Goal: Find specific page/section: Find specific page/section

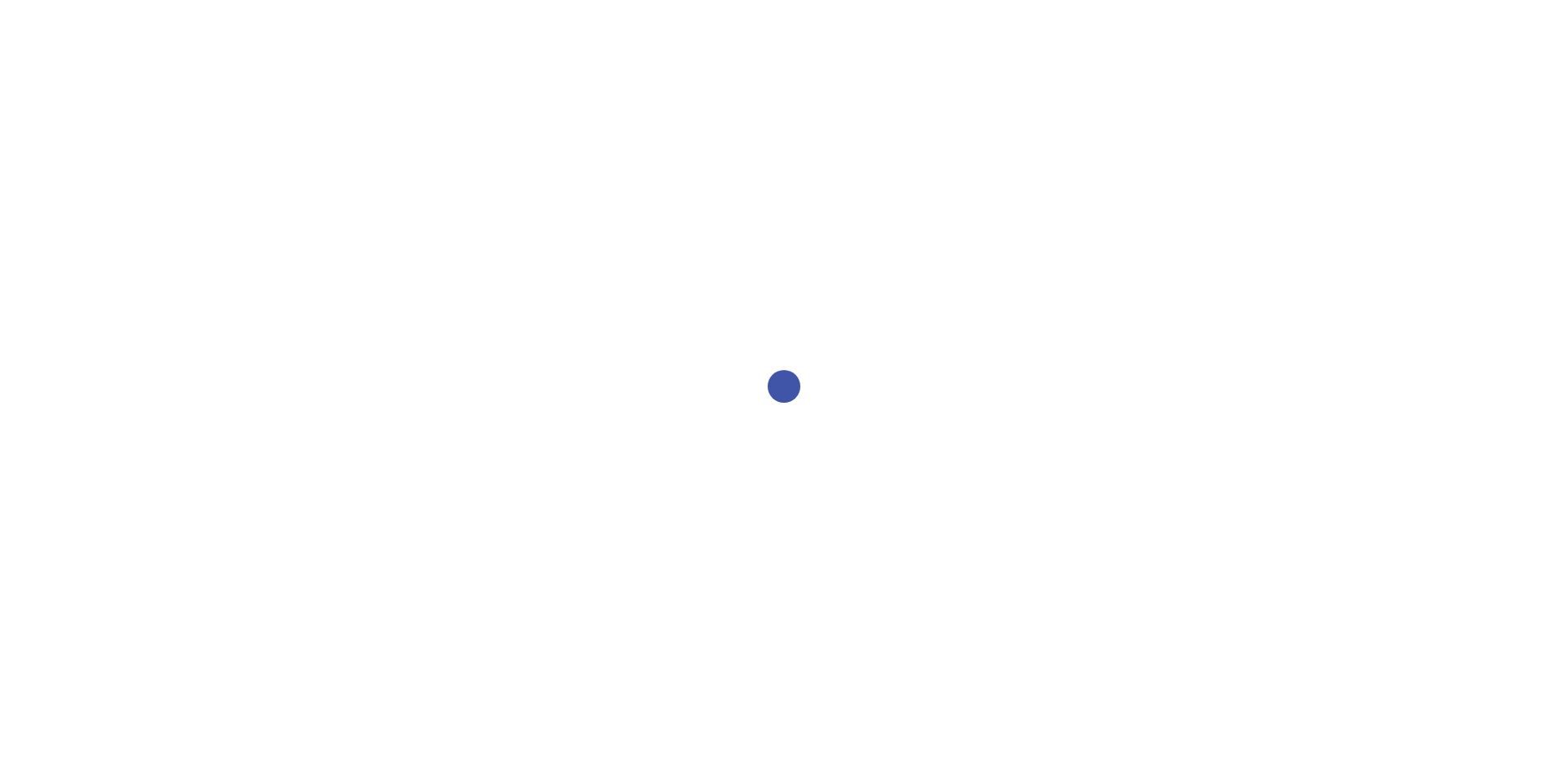
select select "2bed604d-1099-4043-b1bc-2365e8740244"
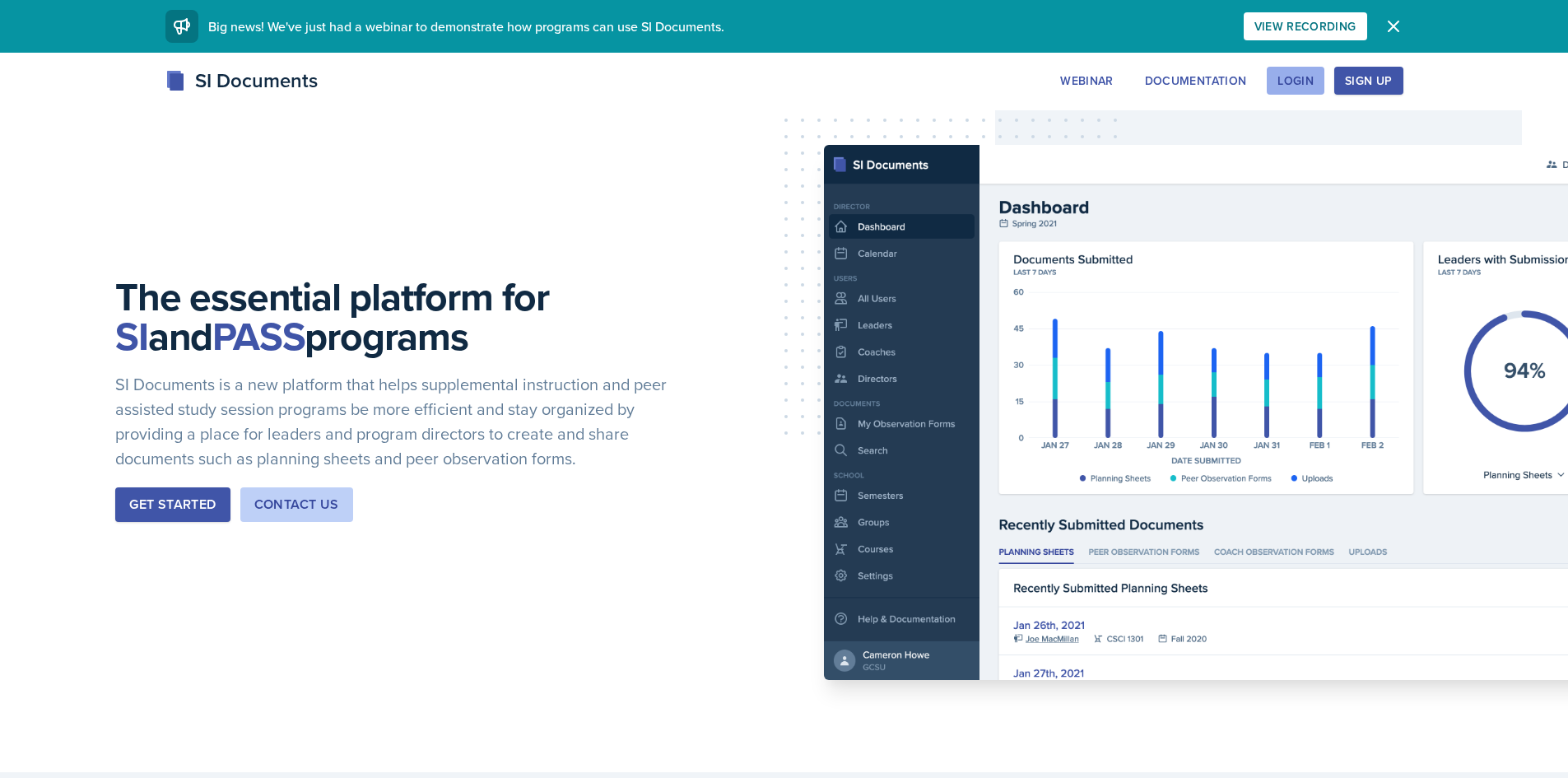
click at [1305, 74] on div "Login" at bounding box center [1296, 80] width 37 height 13
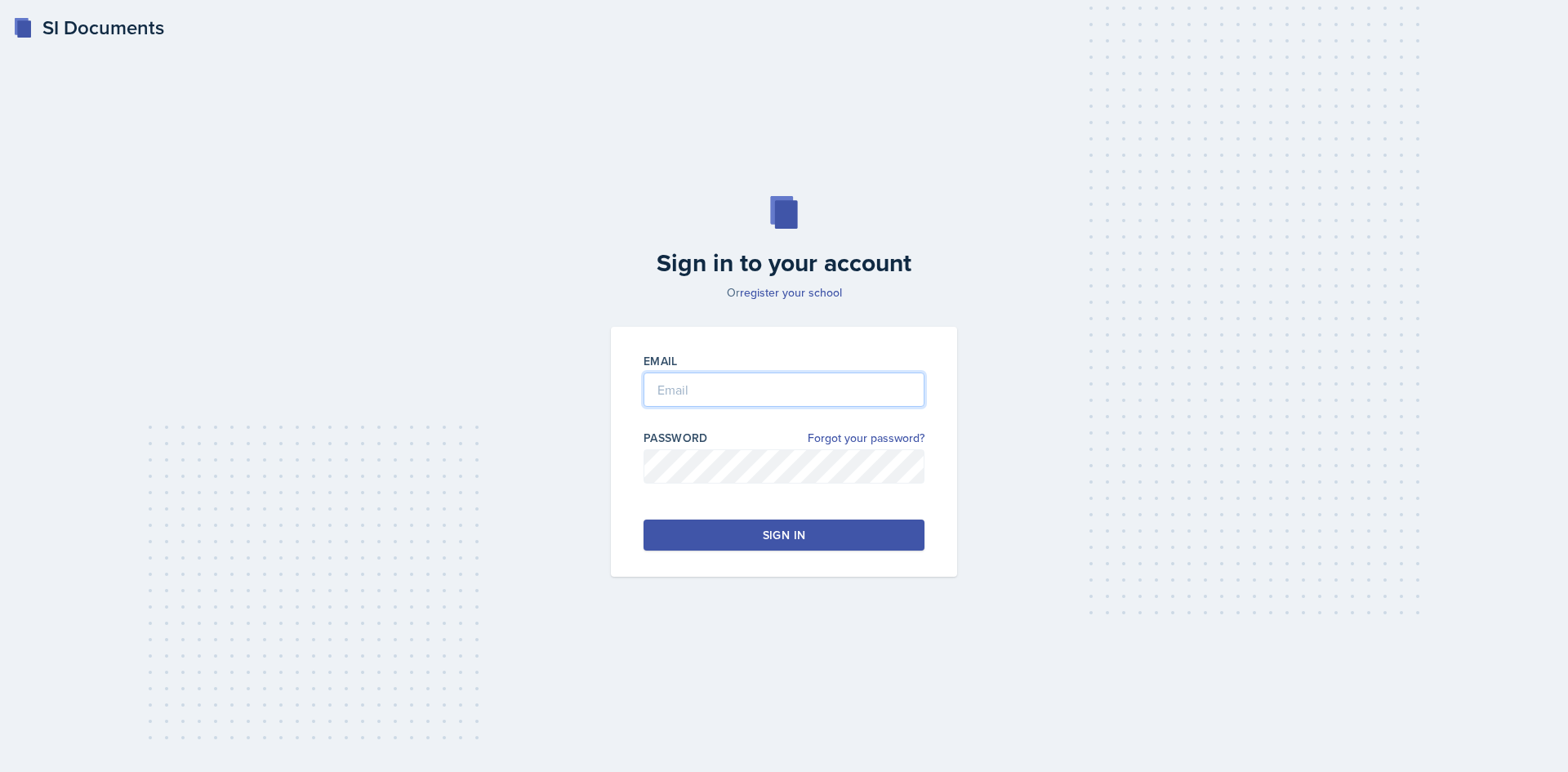
type input "[EMAIL_ADDRESS][DOMAIN_NAME]"
click at [778, 542] on div "Sign in" at bounding box center [784, 535] width 42 height 16
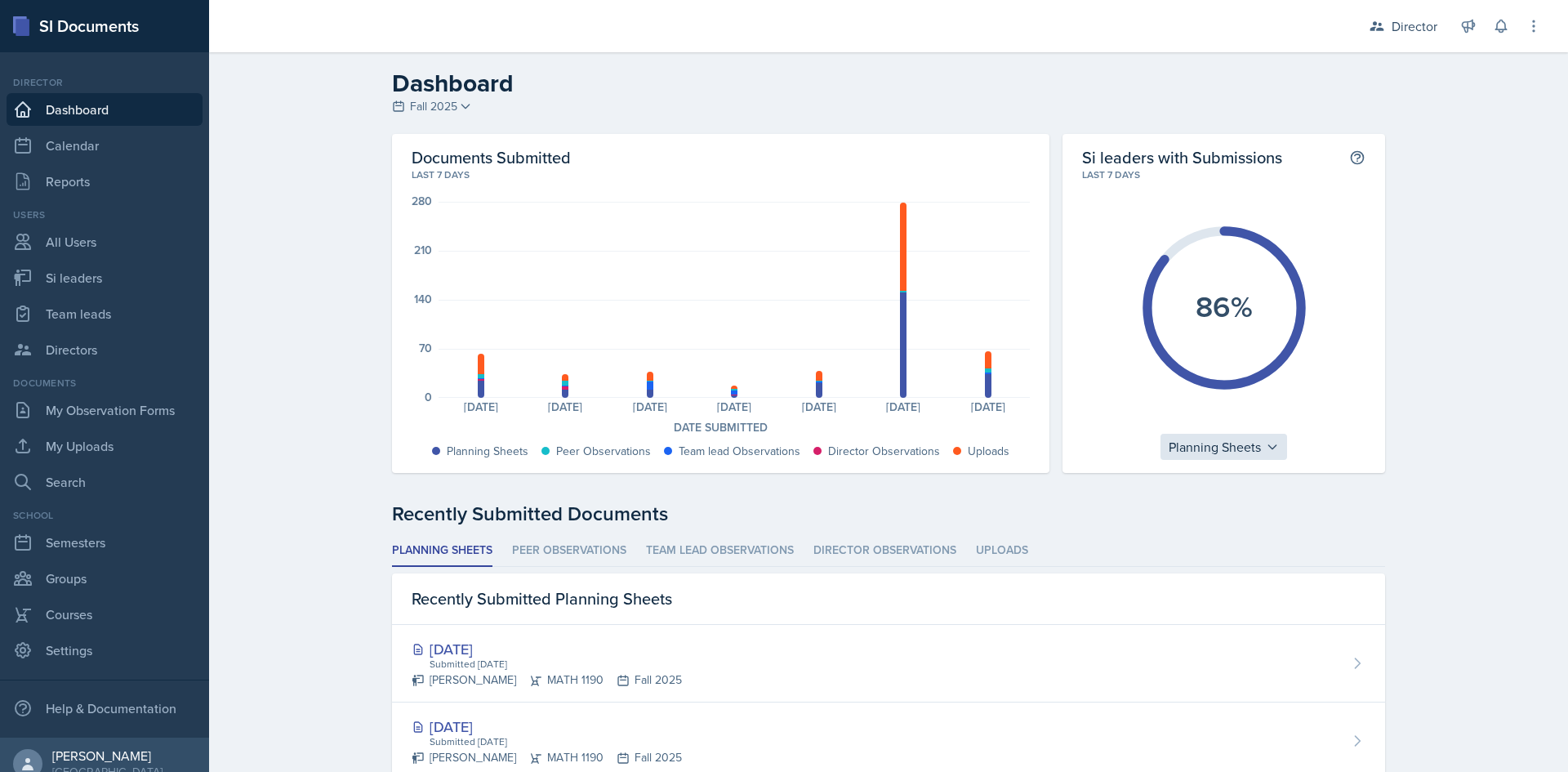
click at [1202, 449] on div "Planning Sheets" at bounding box center [1223, 447] width 127 height 26
click at [1229, 546] on div "Uploads" at bounding box center [1239, 551] width 157 height 33
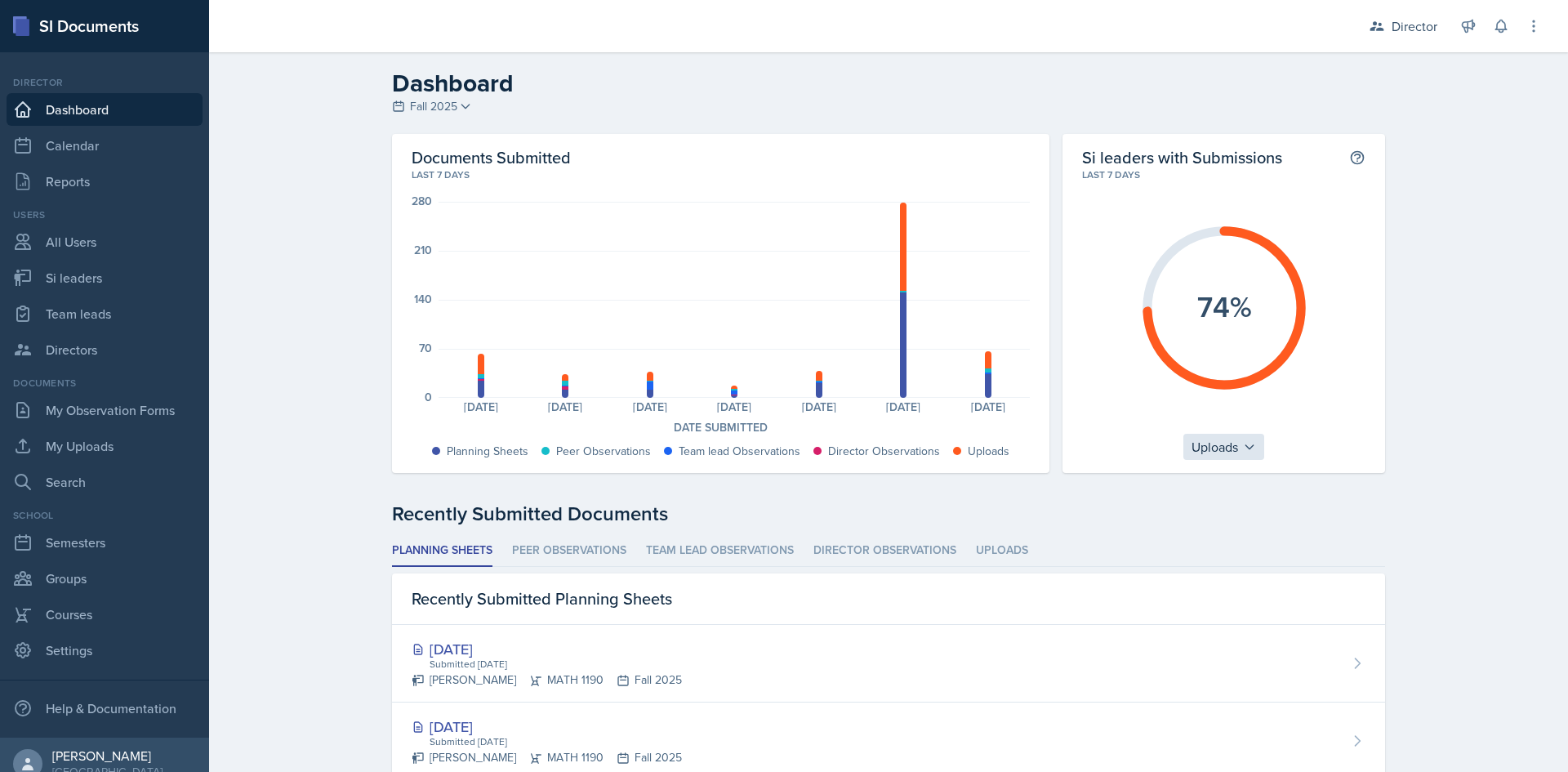
click at [1225, 440] on div "Uploads" at bounding box center [1224, 447] width 81 height 26
click at [1223, 484] on div "Planning Sheets" at bounding box center [1262, 486] width 157 height 33
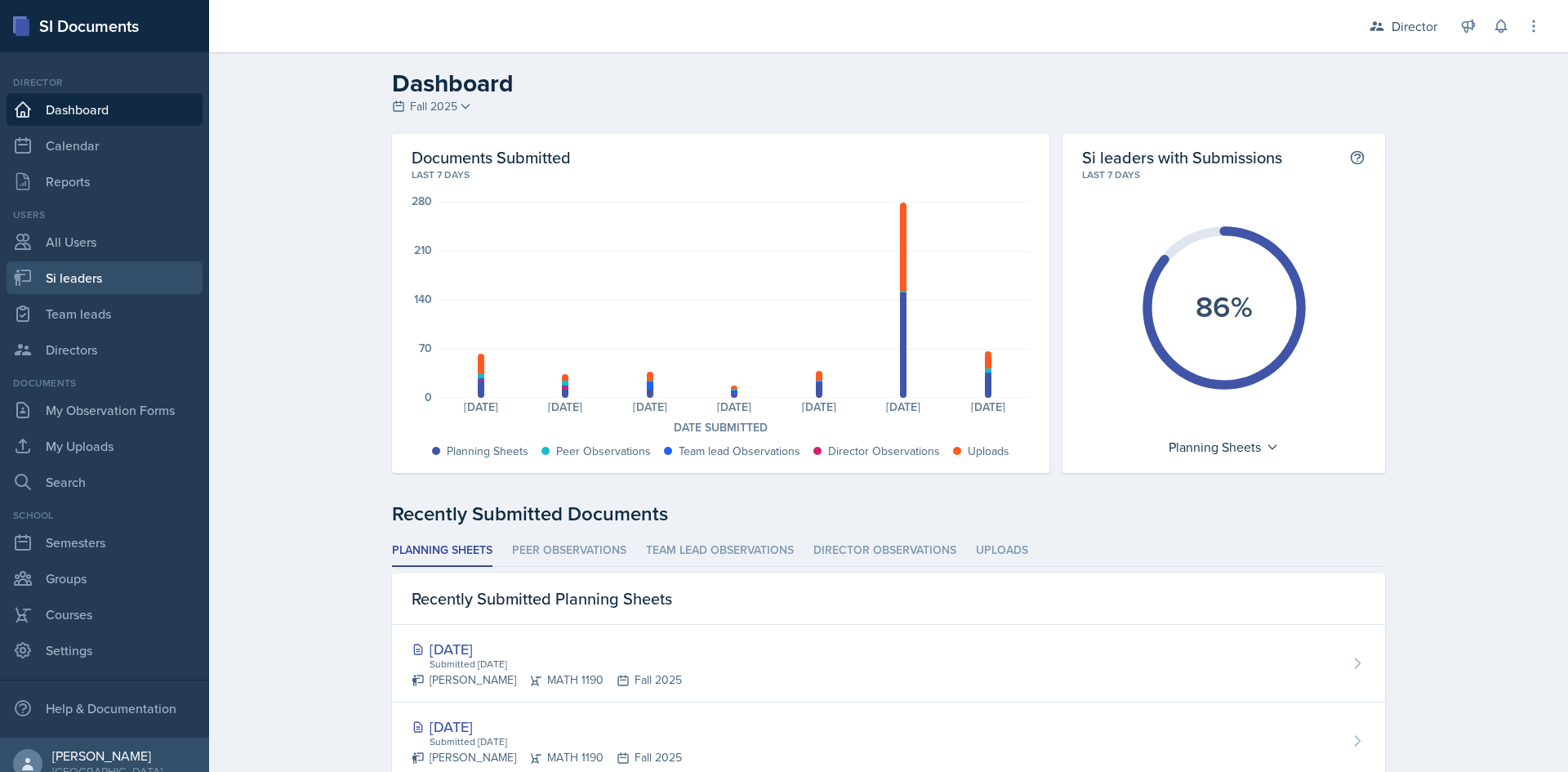
click at [87, 287] on link "Si leaders" at bounding box center [104, 278] width 196 height 33
select select "2bed604d-1099-4043-b1bc-2365e8740244"
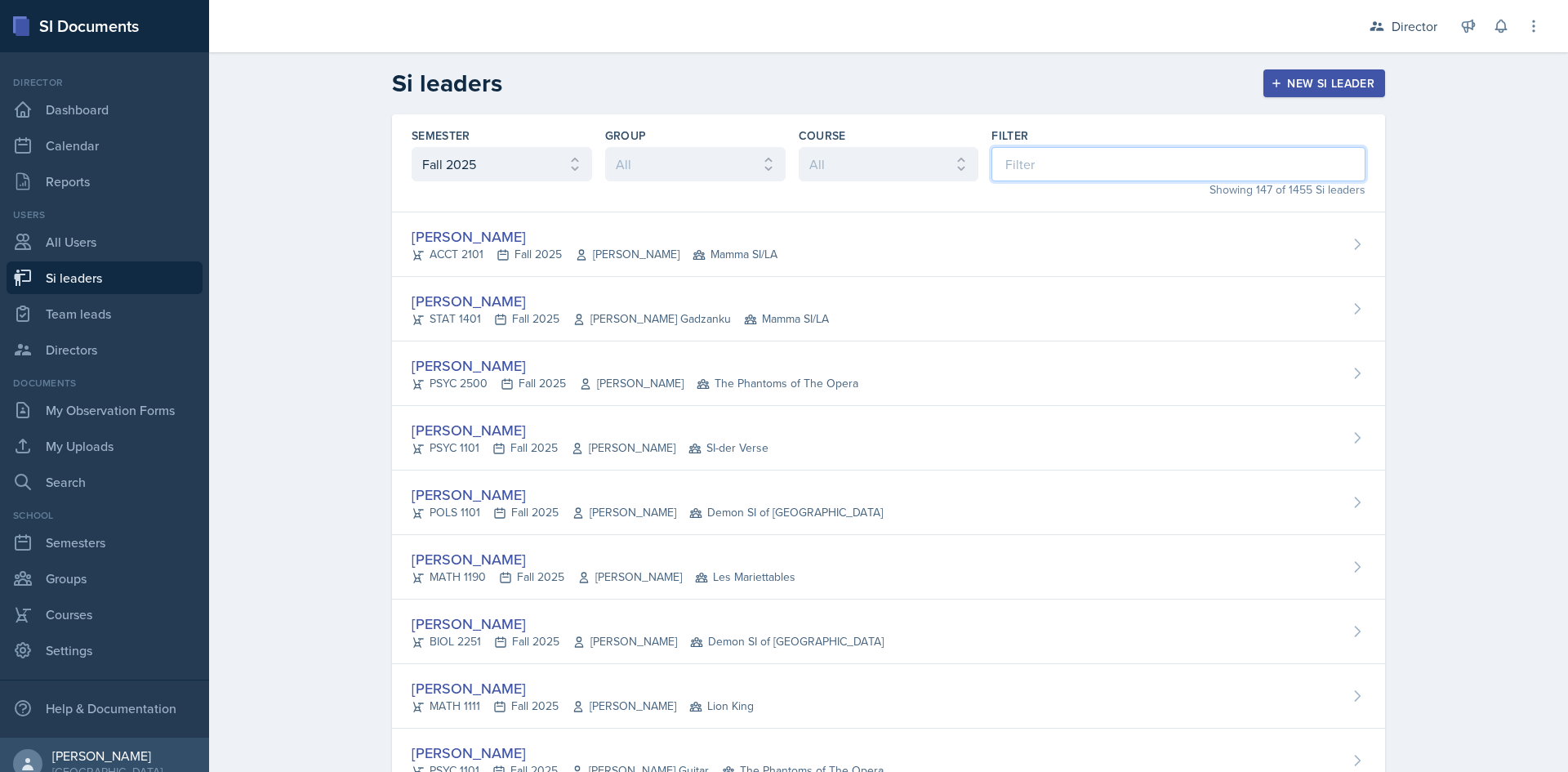
click at [1099, 150] on input at bounding box center [1178, 165] width 374 height 35
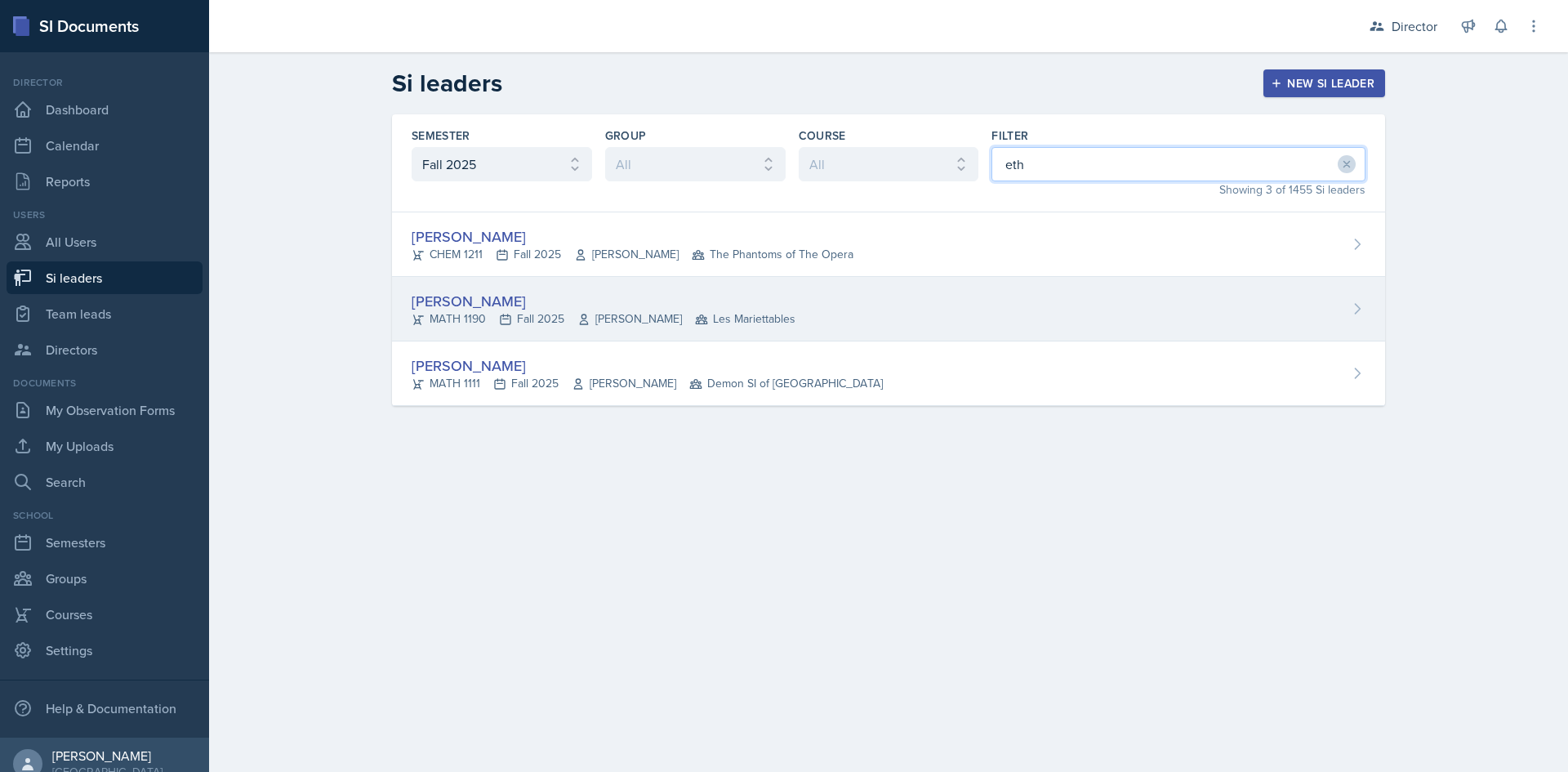
type input "eth"
click at [790, 330] on div "[PERSON_NAME] MATH 1190 Fall 2025 [PERSON_NAME] Les Mariettables" at bounding box center [889, 309] width 993 height 65
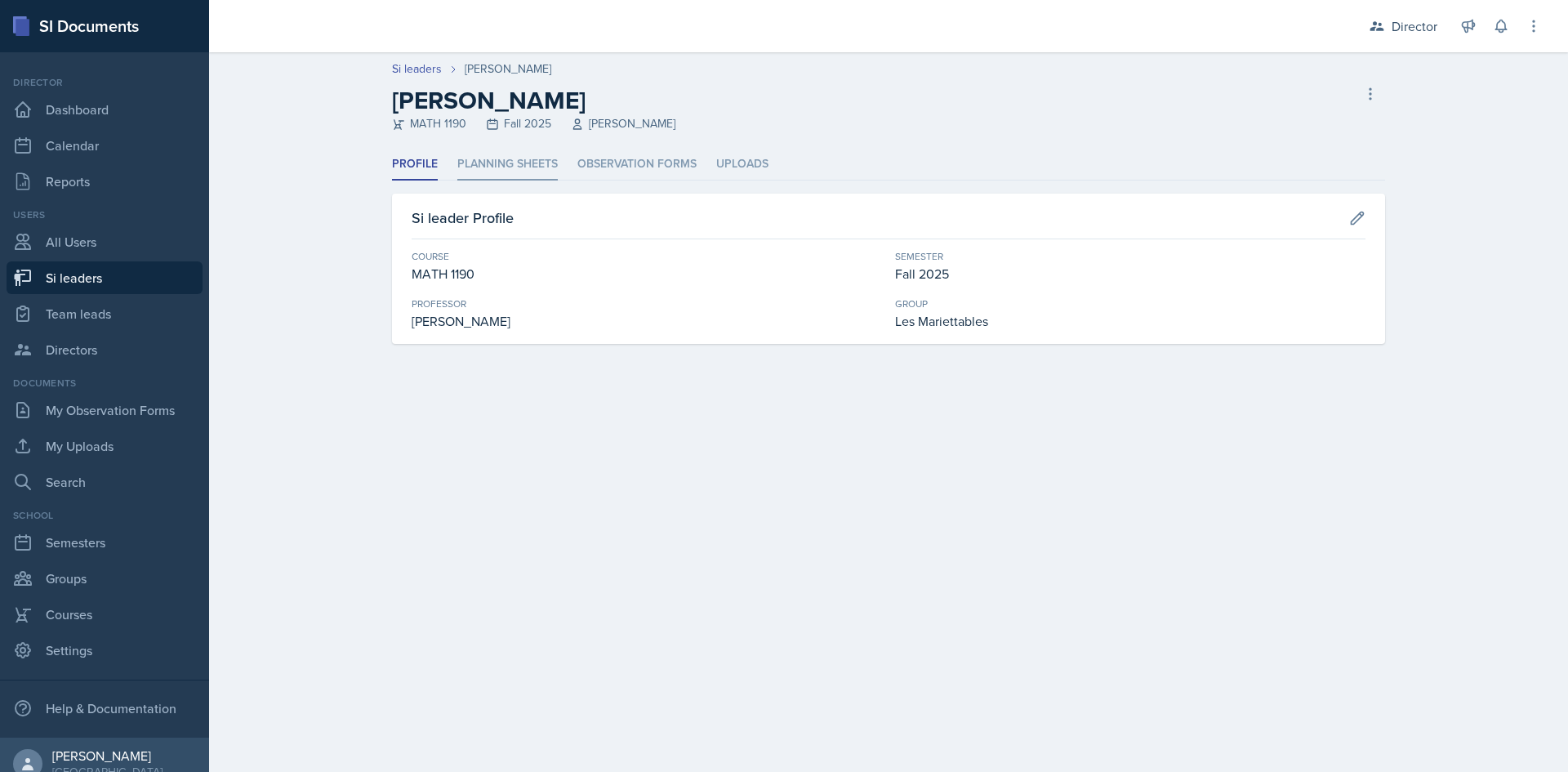
click at [506, 160] on li "Planning Sheets" at bounding box center [507, 164] width 101 height 32
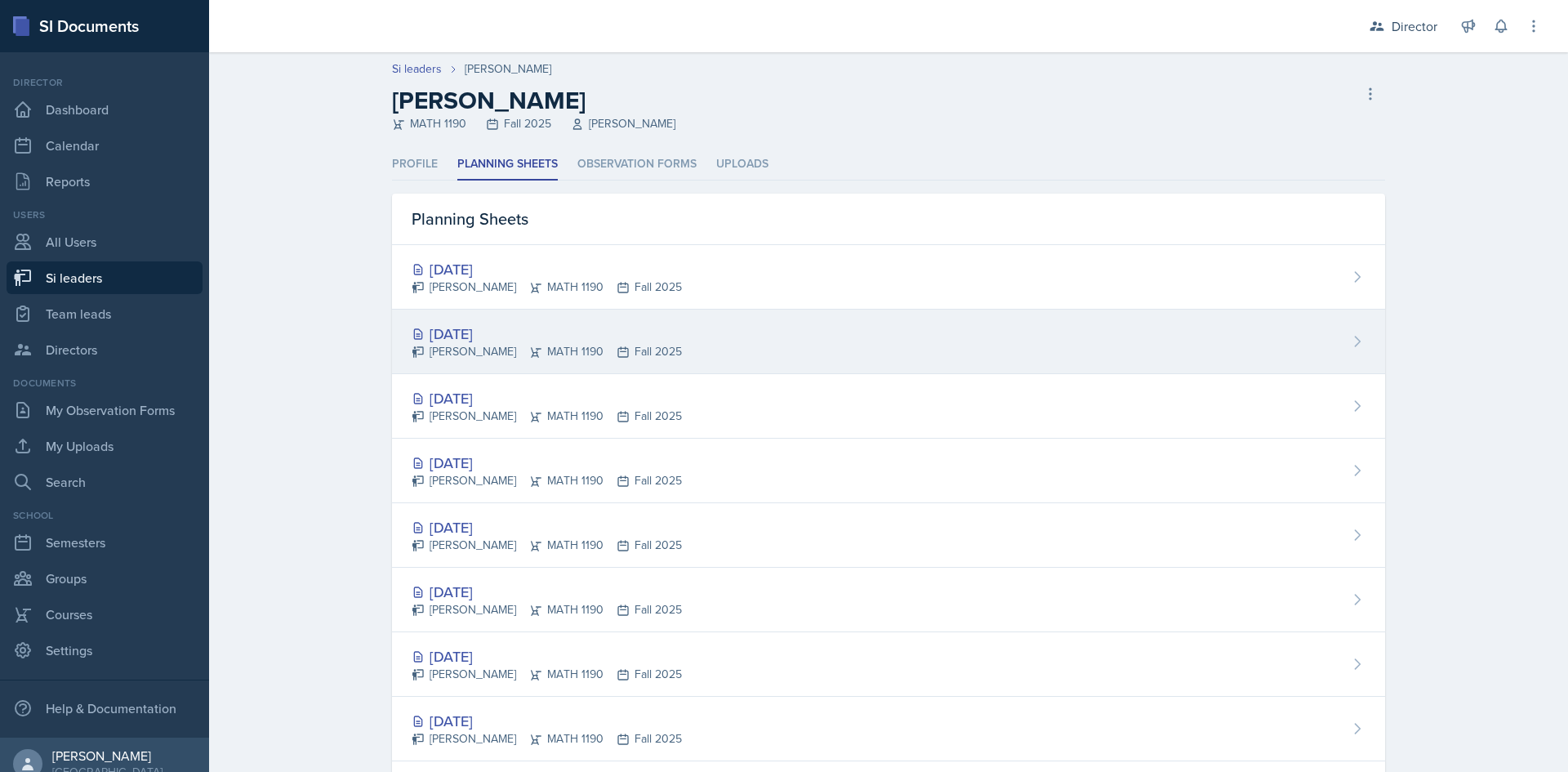
click at [649, 337] on div "[DATE]" at bounding box center [547, 334] width 271 height 22
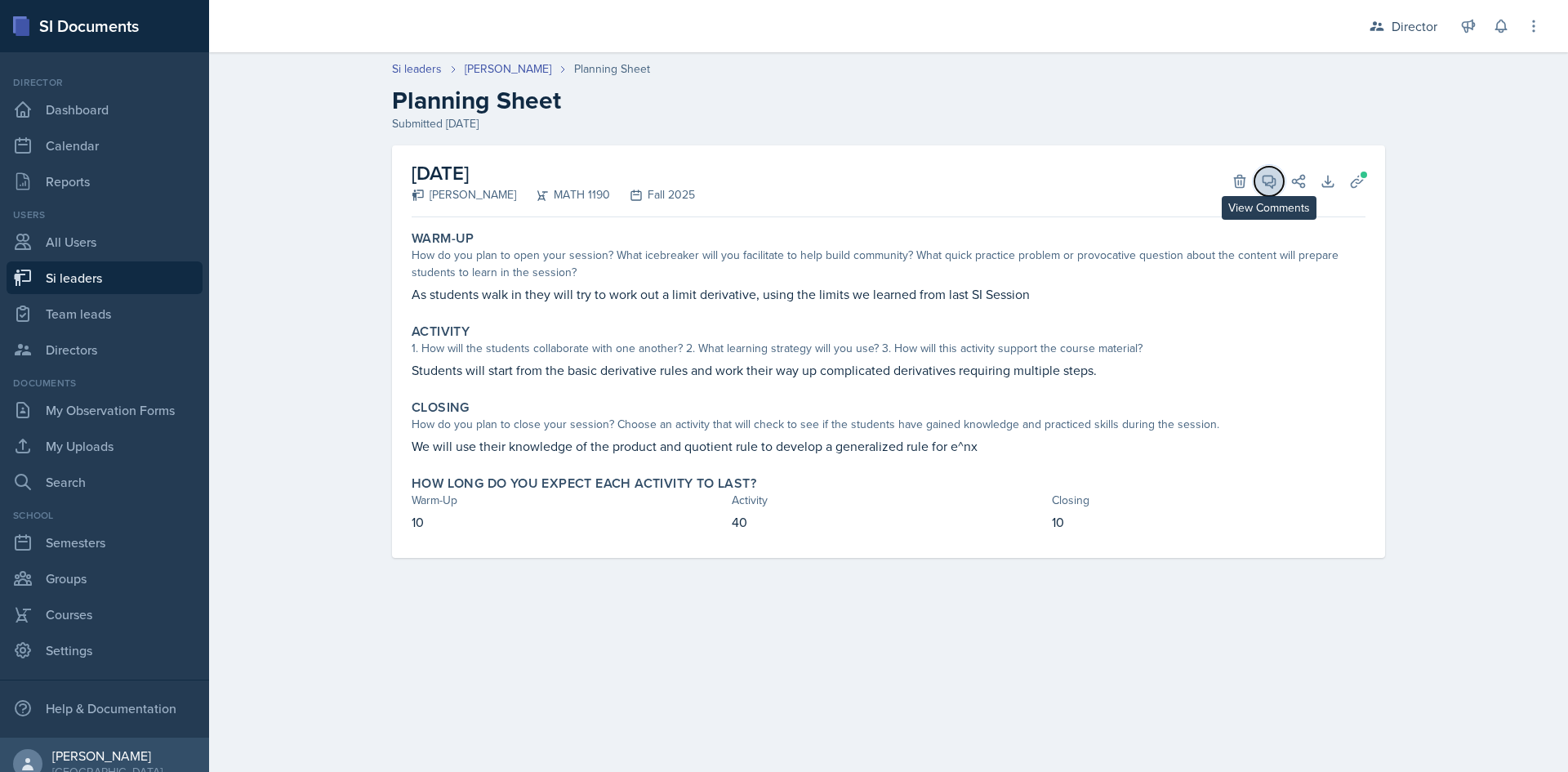
click at [1265, 185] on icon at bounding box center [1269, 182] width 12 height 12
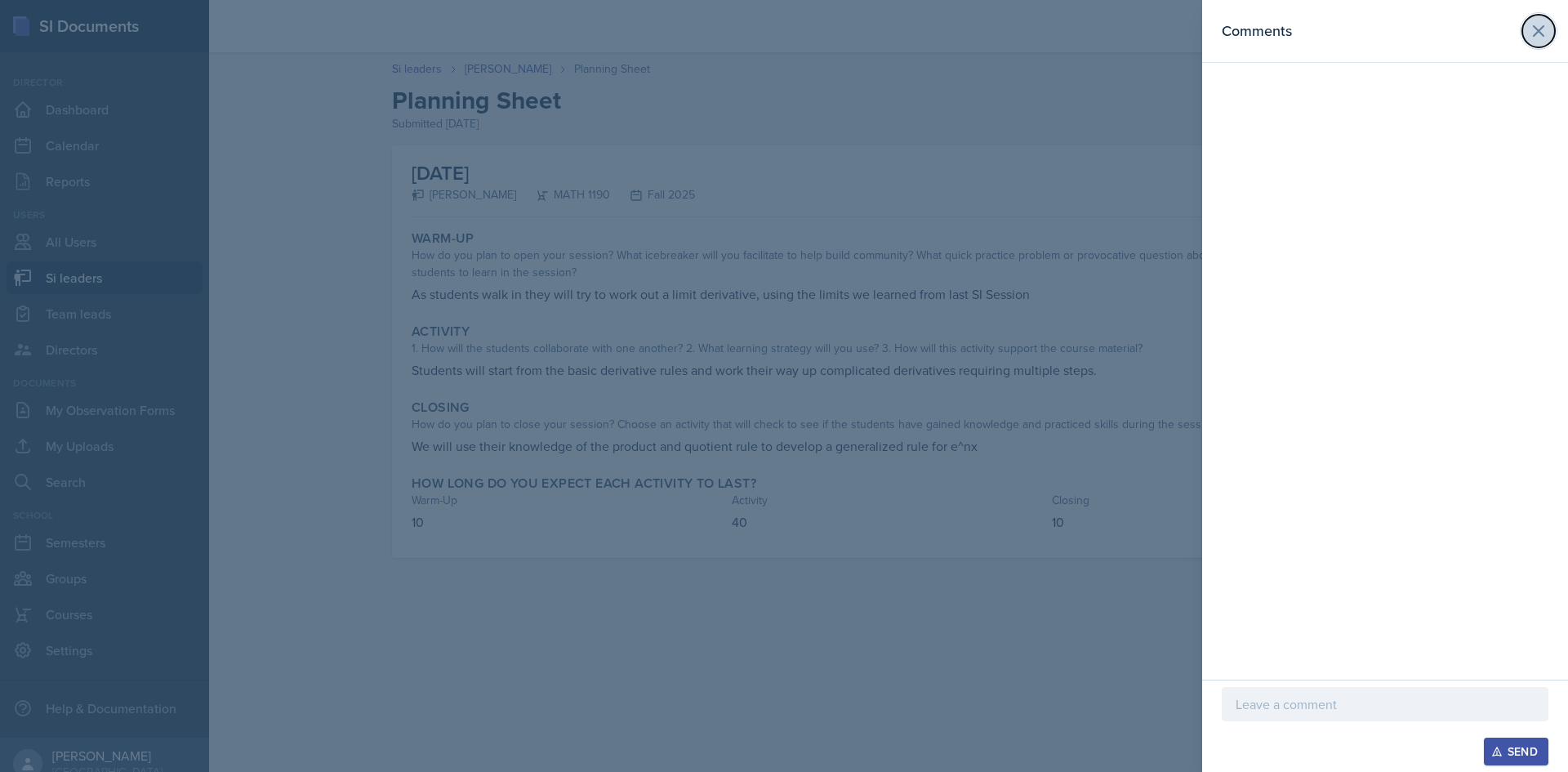
click at [1537, 27] on icon at bounding box center [1538, 31] width 20 height 20
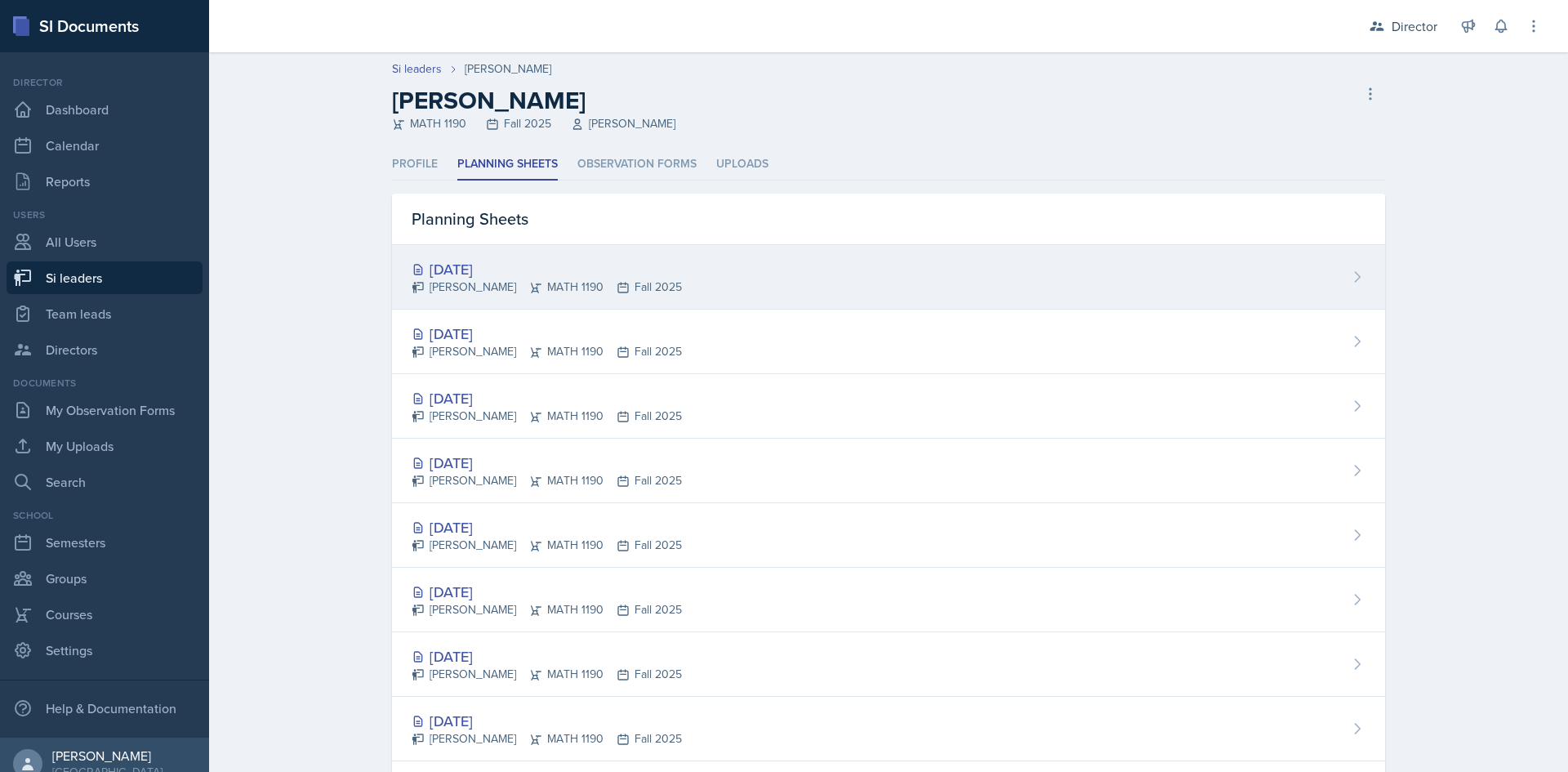
click at [494, 263] on div "[DATE]" at bounding box center [547, 269] width 271 height 22
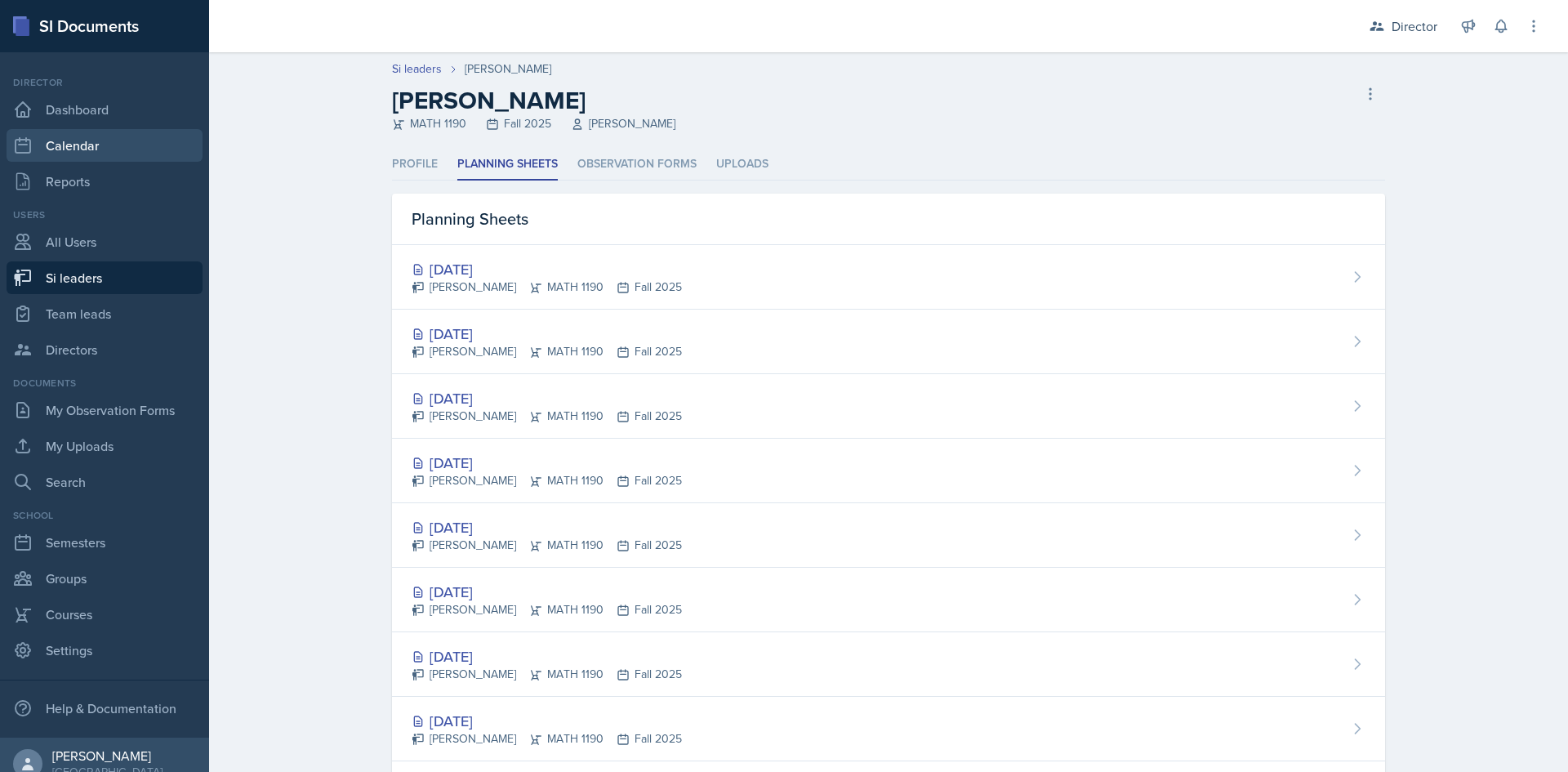
click at [83, 151] on link "Calendar" at bounding box center [104, 146] width 196 height 33
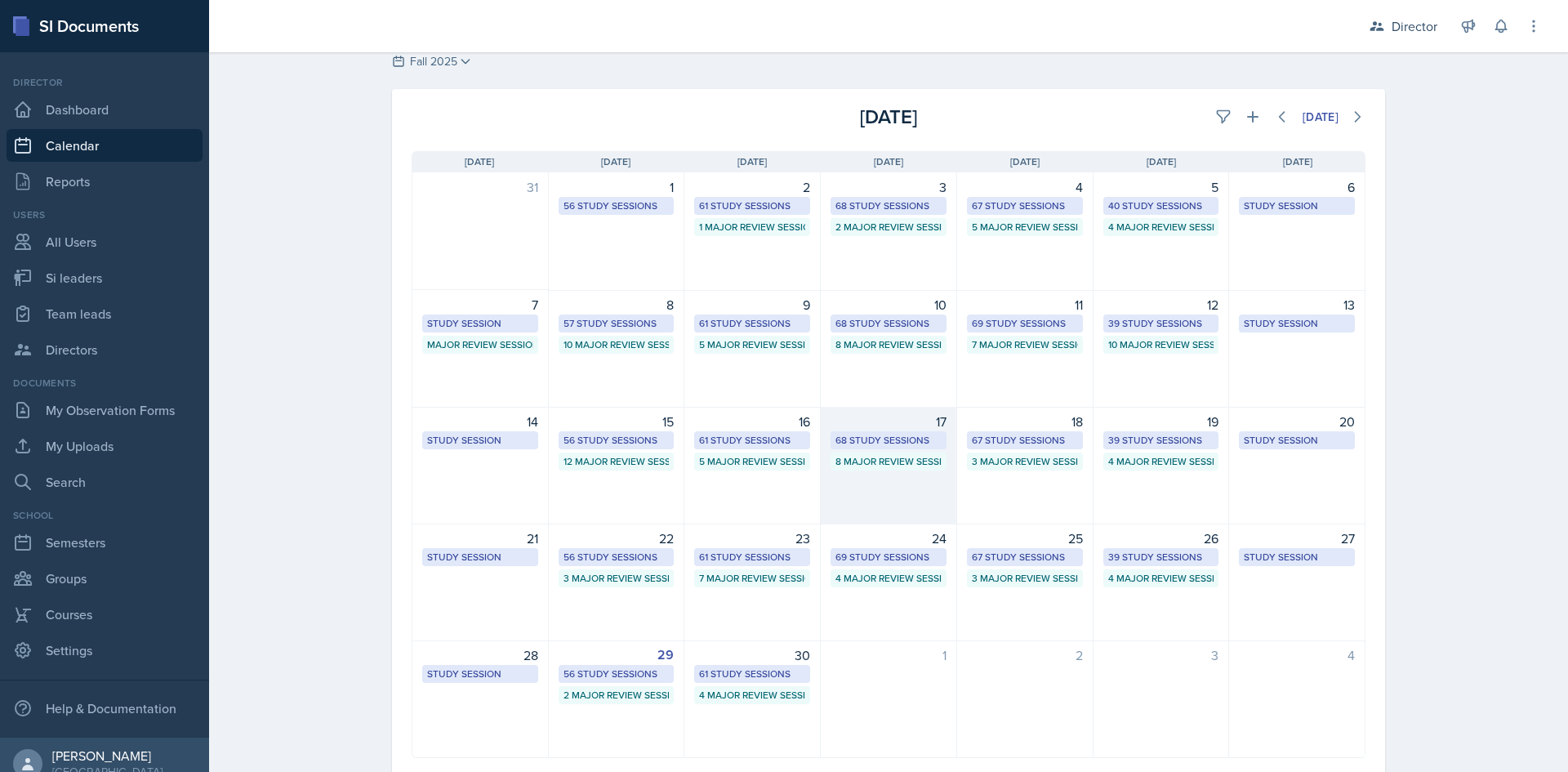
scroll to position [90, 0]
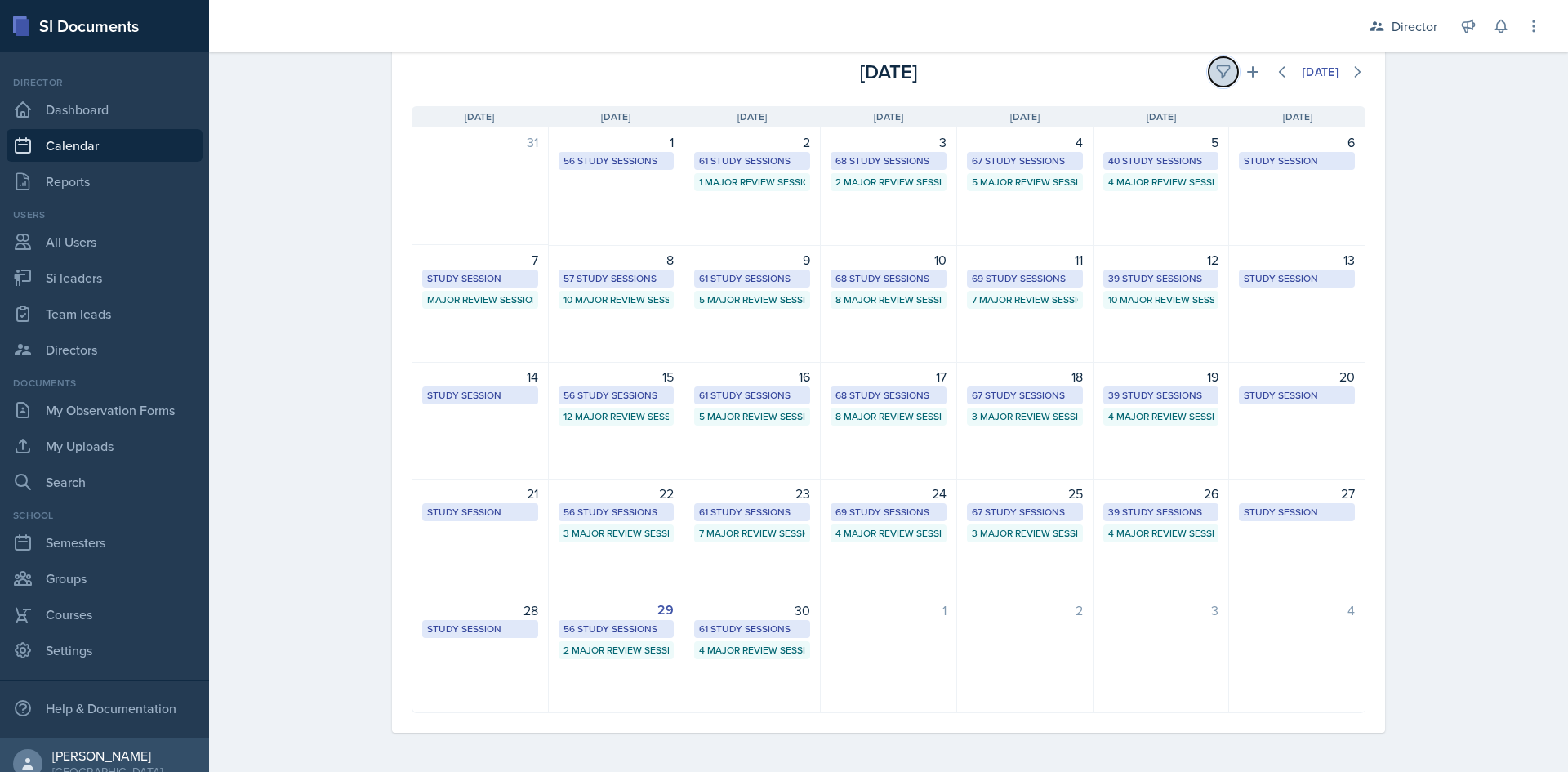
click at [1215, 73] on icon at bounding box center [1222, 72] width 16 height 16
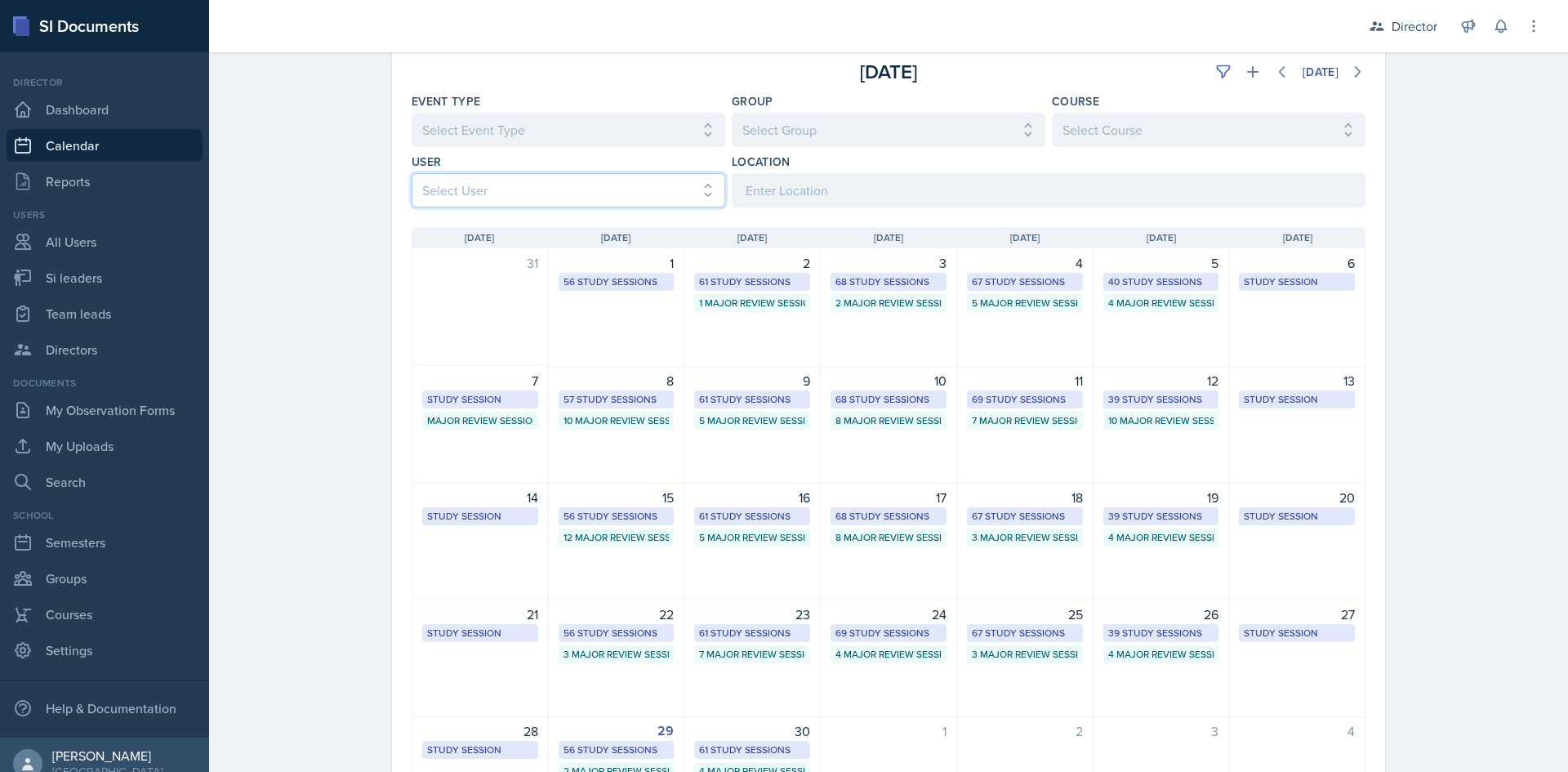
click at [685, 191] on select "Select User All [PERSON_NAME] [PERSON_NAME] [PERSON_NAME] [PERSON_NAME] [PERSON…" at bounding box center [568, 191] width 314 height 35
select select "15c94e0d-cc7c-4360-962a-1f43fb41d6d1"
click at [411, 173] on select "Select User All [PERSON_NAME] [PERSON_NAME] [PERSON_NAME] [PERSON_NAME] [PERSON…" at bounding box center [568, 191] width 314 height 35
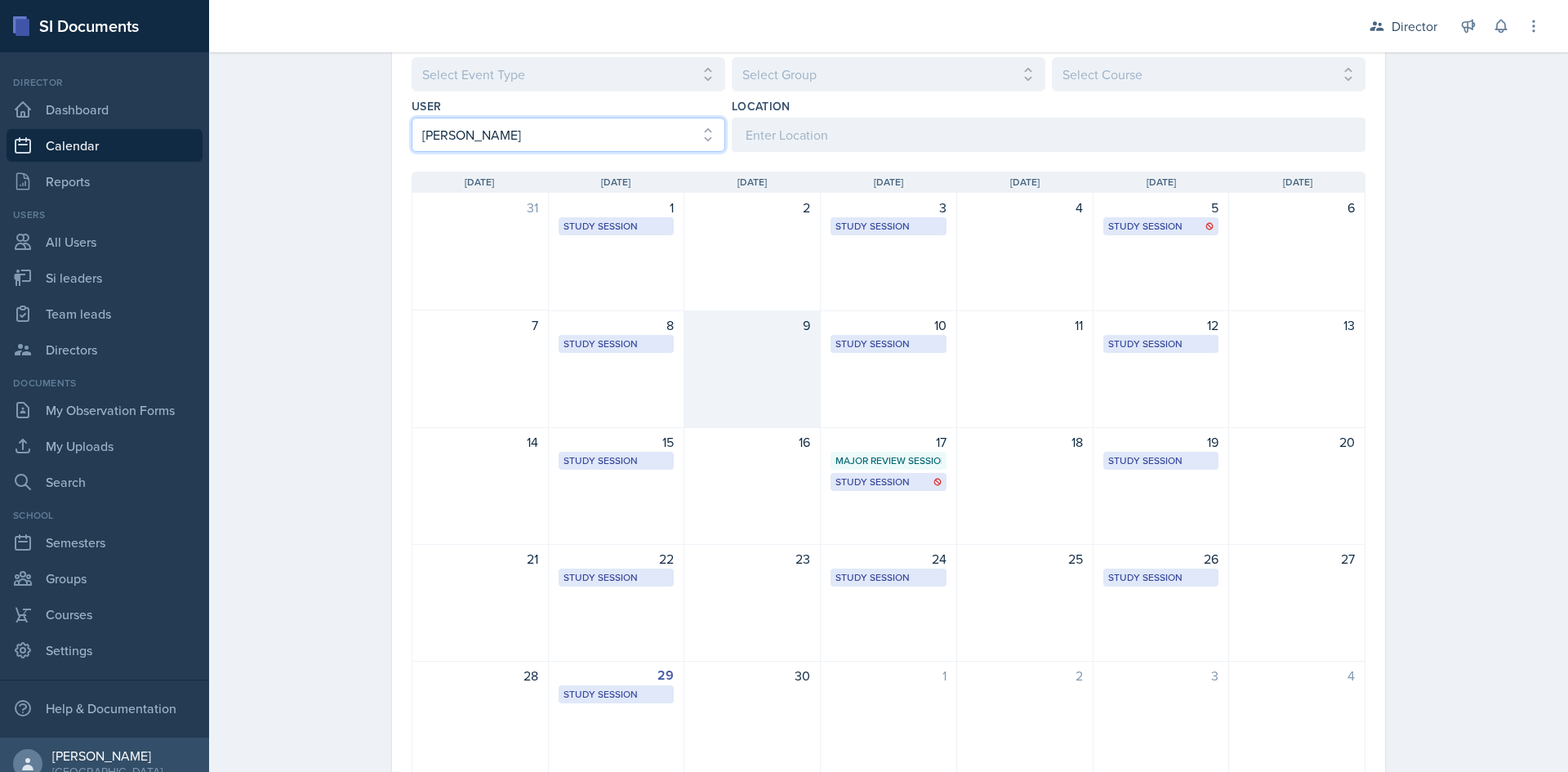
scroll to position [210, 0]
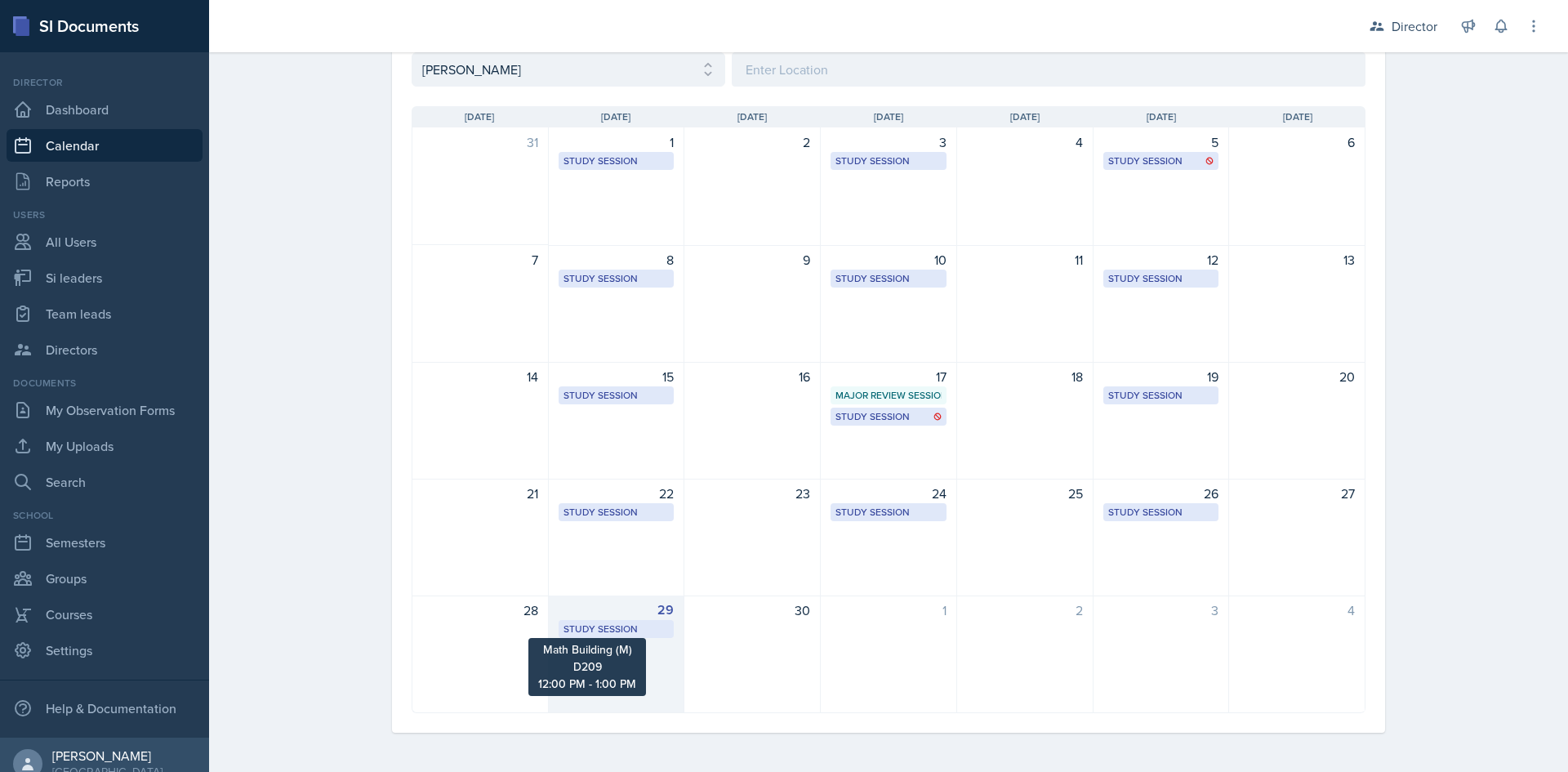
click at [622, 626] on div "Study Session" at bounding box center [616, 629] width 106 height 15
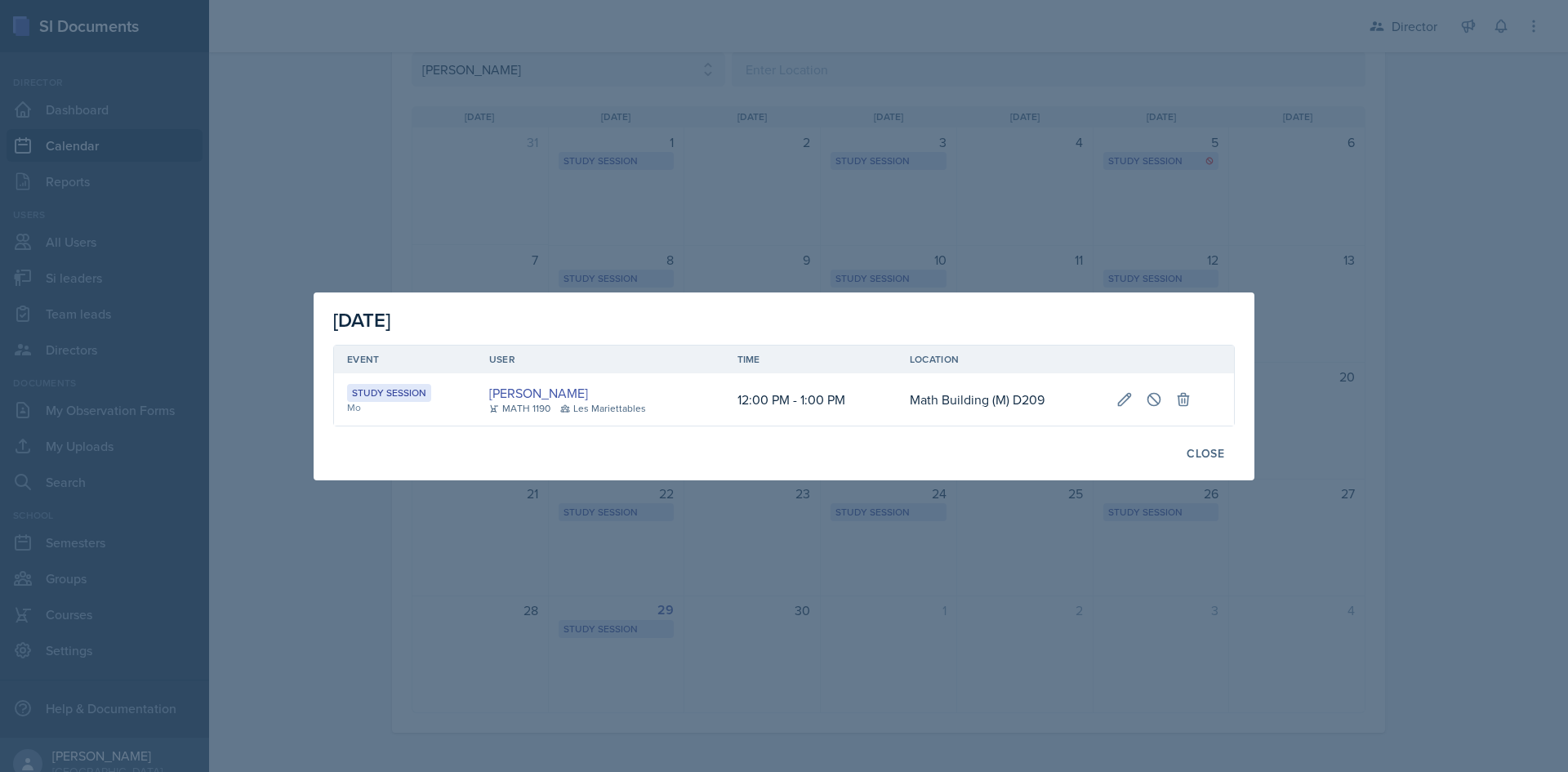
click at [899, 580] on div at bounding box center [784, 386] width 1568 height 772
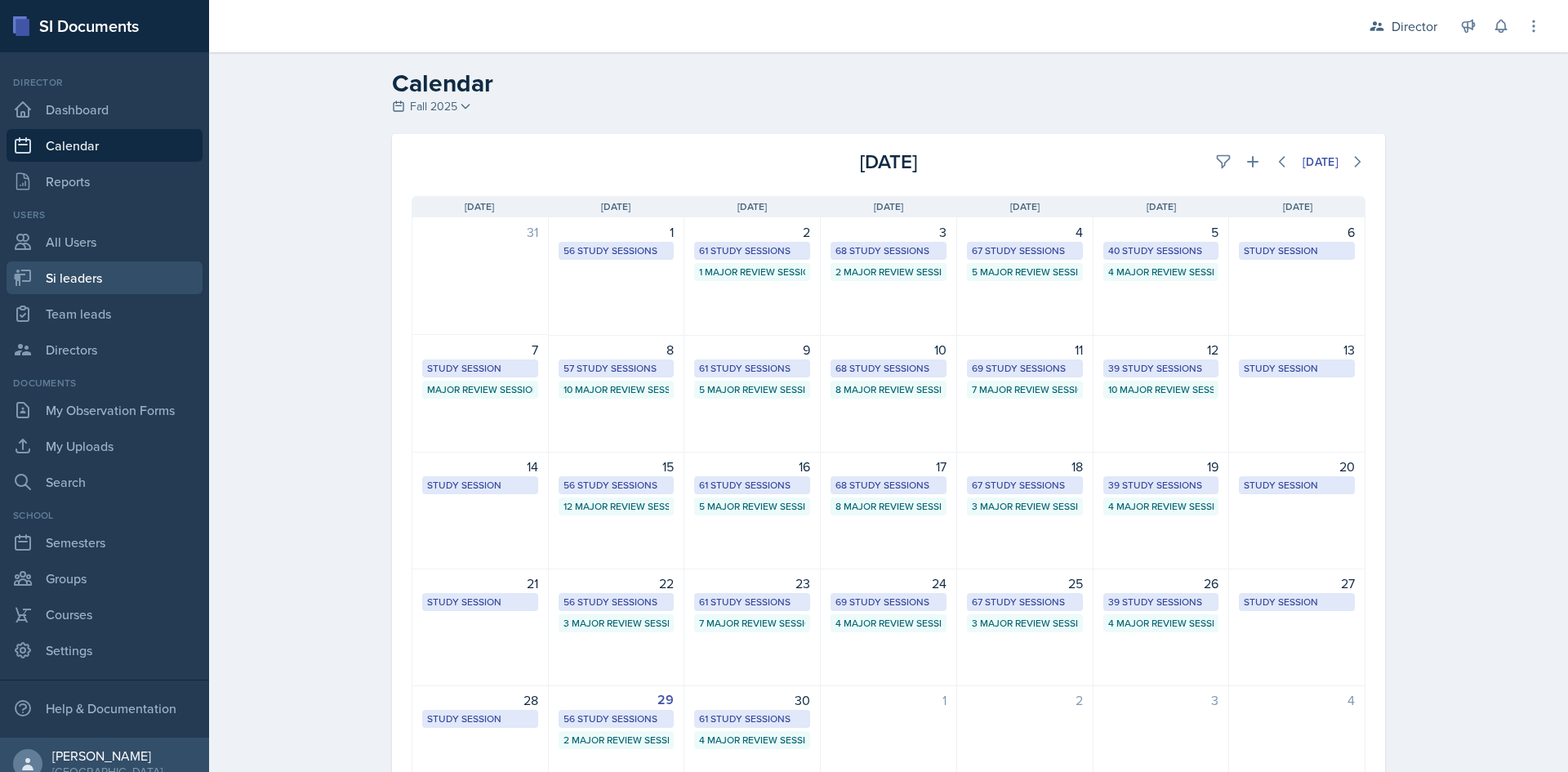
click at [107, 273] on link "Si leaders" at bounding box center [104, 278] width 196 height 33
click at [107, 316] on link "Team leads" at bounding box center [104, 314] width 196 height 33
select select "2bed604d-1099-4043-b1bc-2365e8740244"
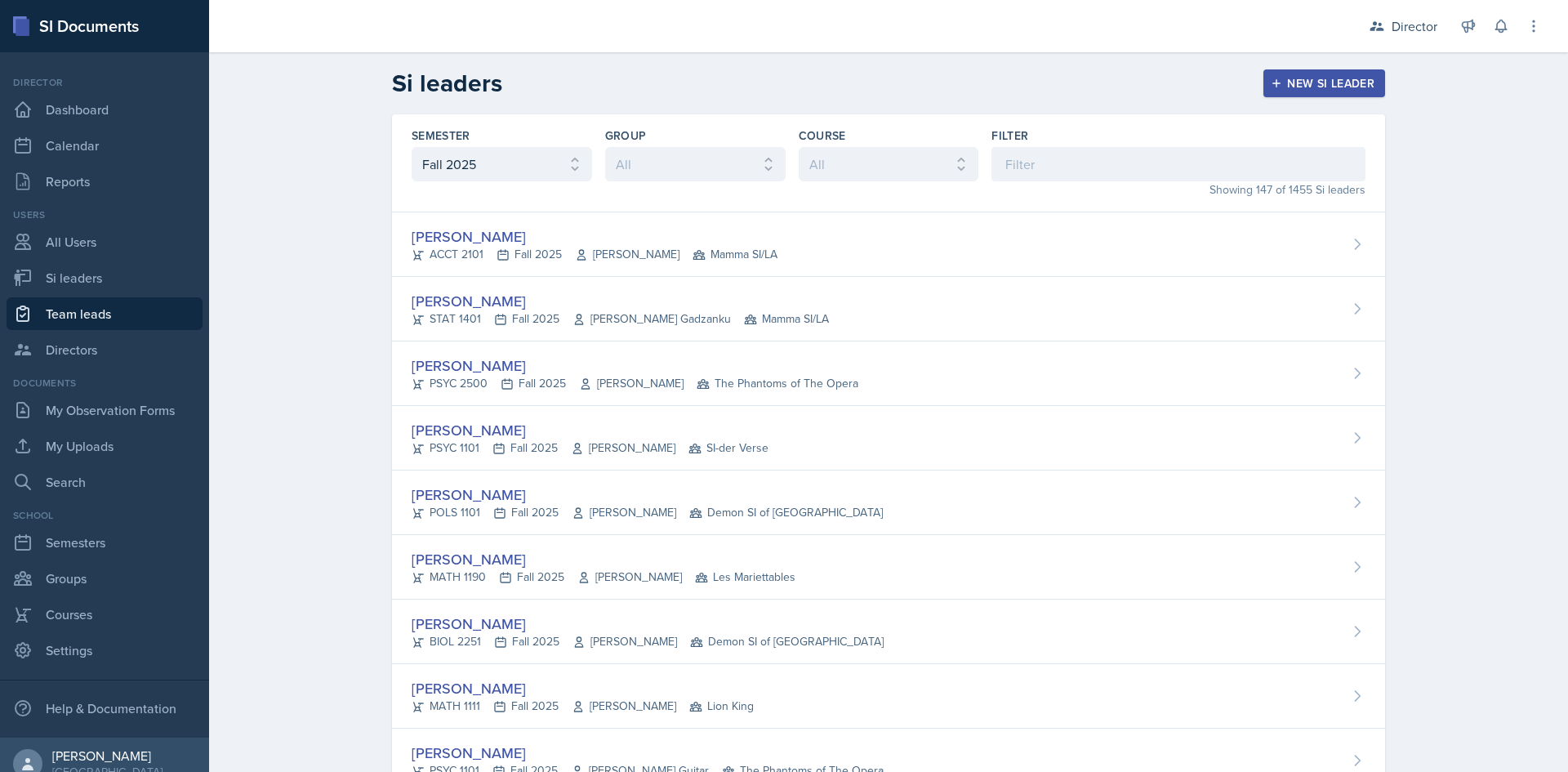
select select "2bed604d-1099-4043-b1bc-2365e8740244"
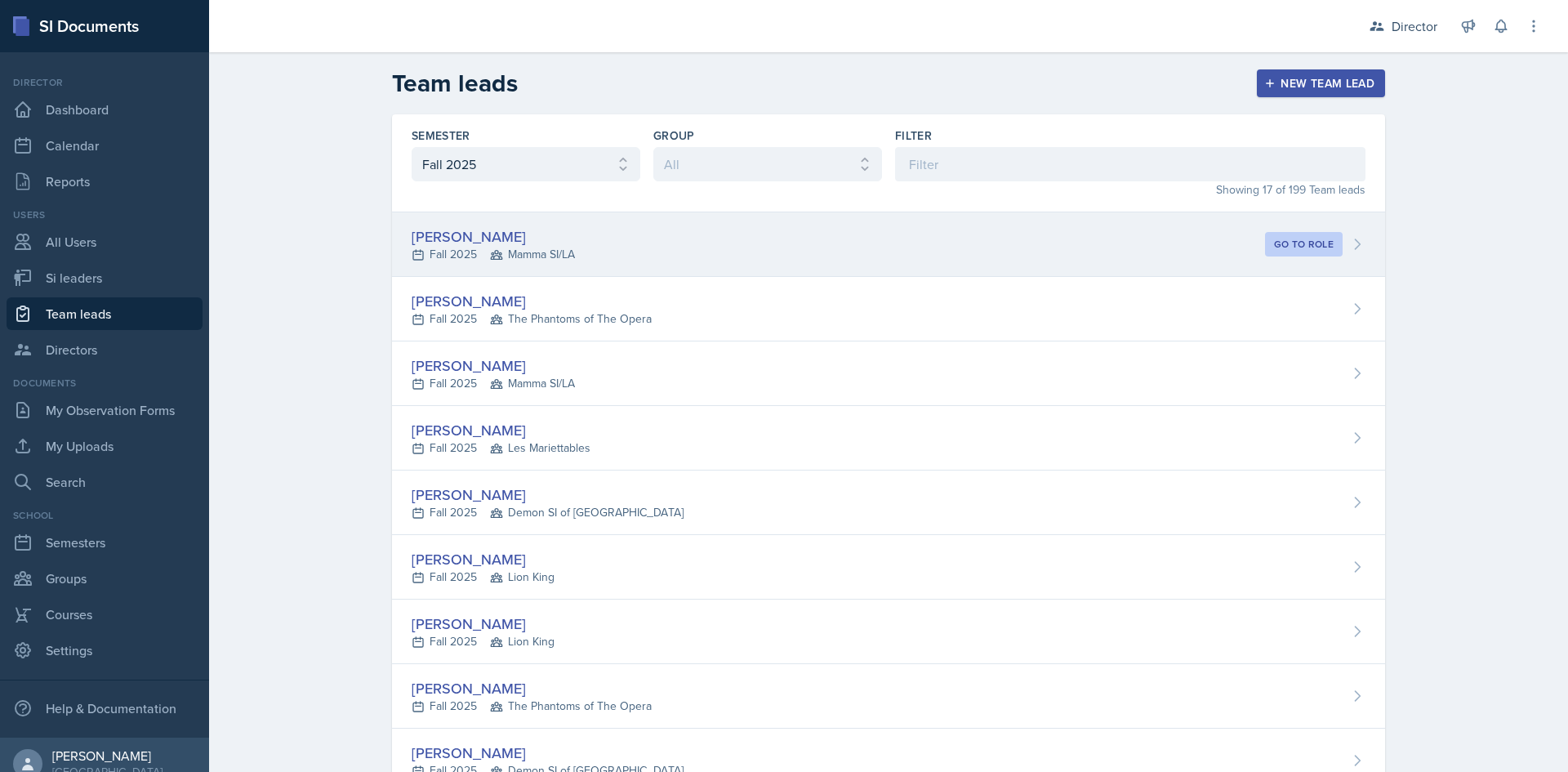
click at [530, 266] on div "Becca Adams Fall 2025 Mamma SI/LA Go to role" at bounding box center [889, 244] width 993 height 65
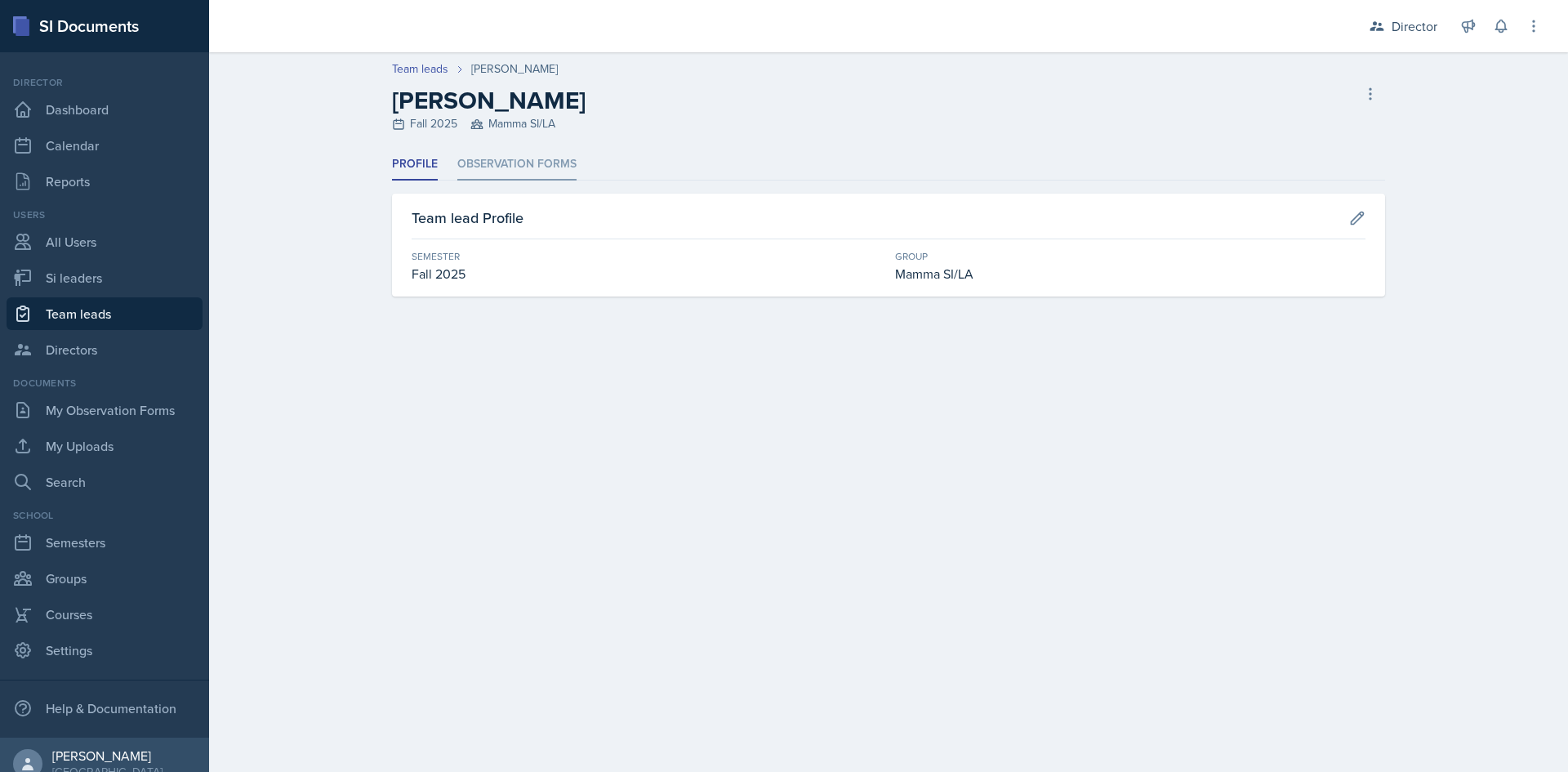
click at [539, 163] on li "Observation Forms" at bounding box center [516, 164] width 119 height 32
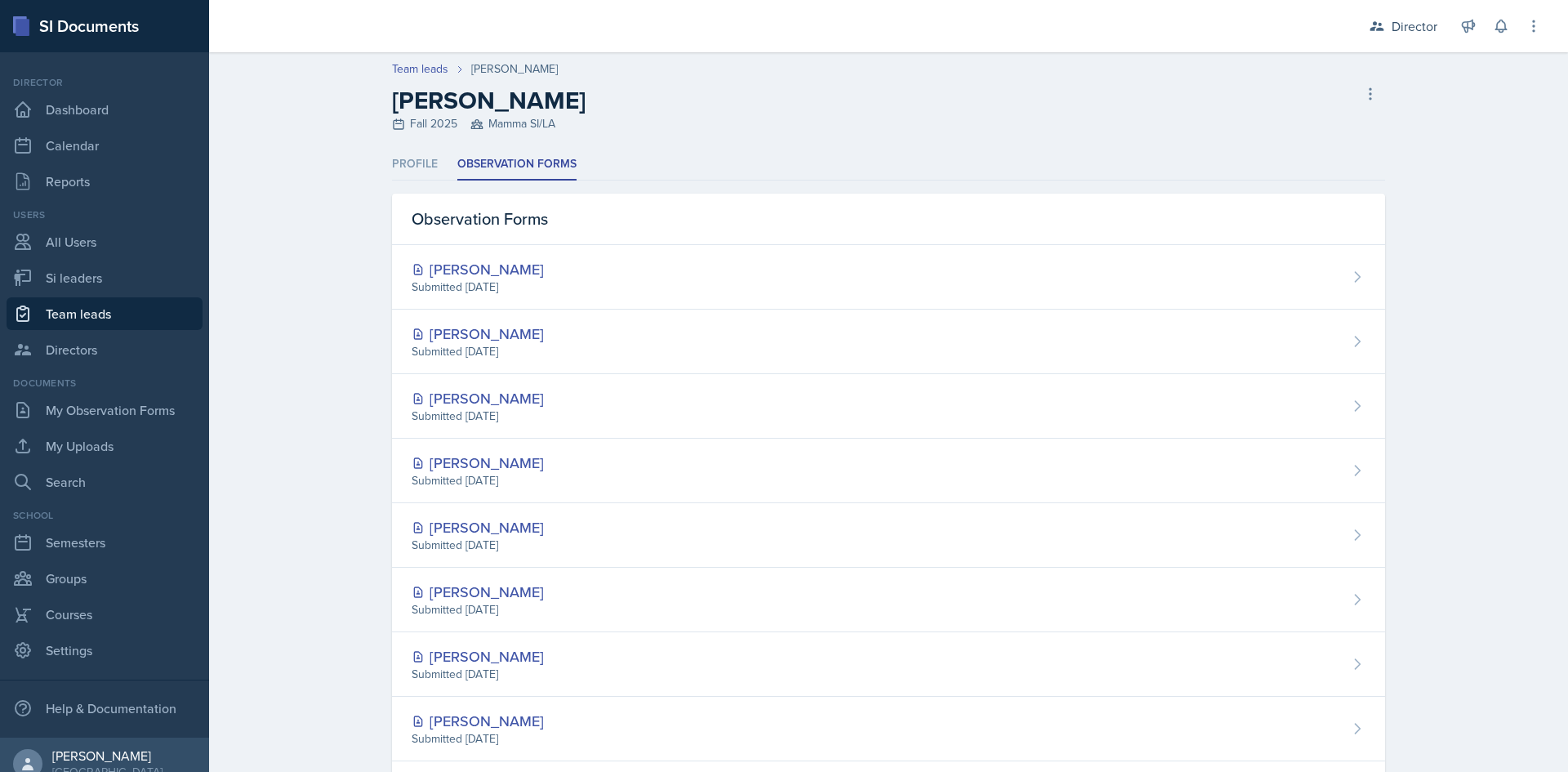
click at [141, 315] on link "Team leads" at bounding box center [104, 314] width 196 height 33
select select "2bed604d-1099-4043-b1bc-2365e8740244"
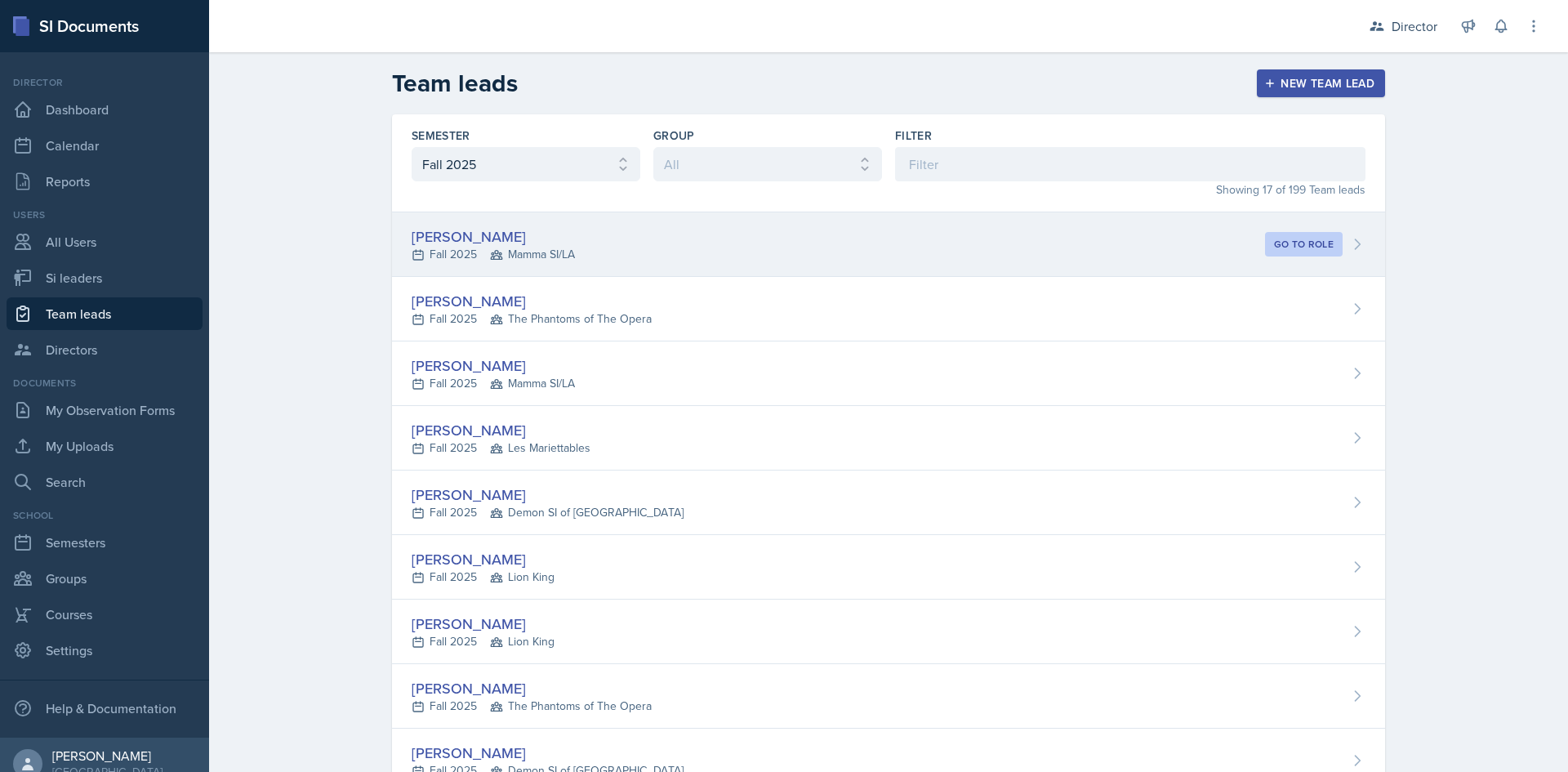
click at [565, 258] on span "Mamma SI/LA" at bounding box center [532, 254] width 85 height 17
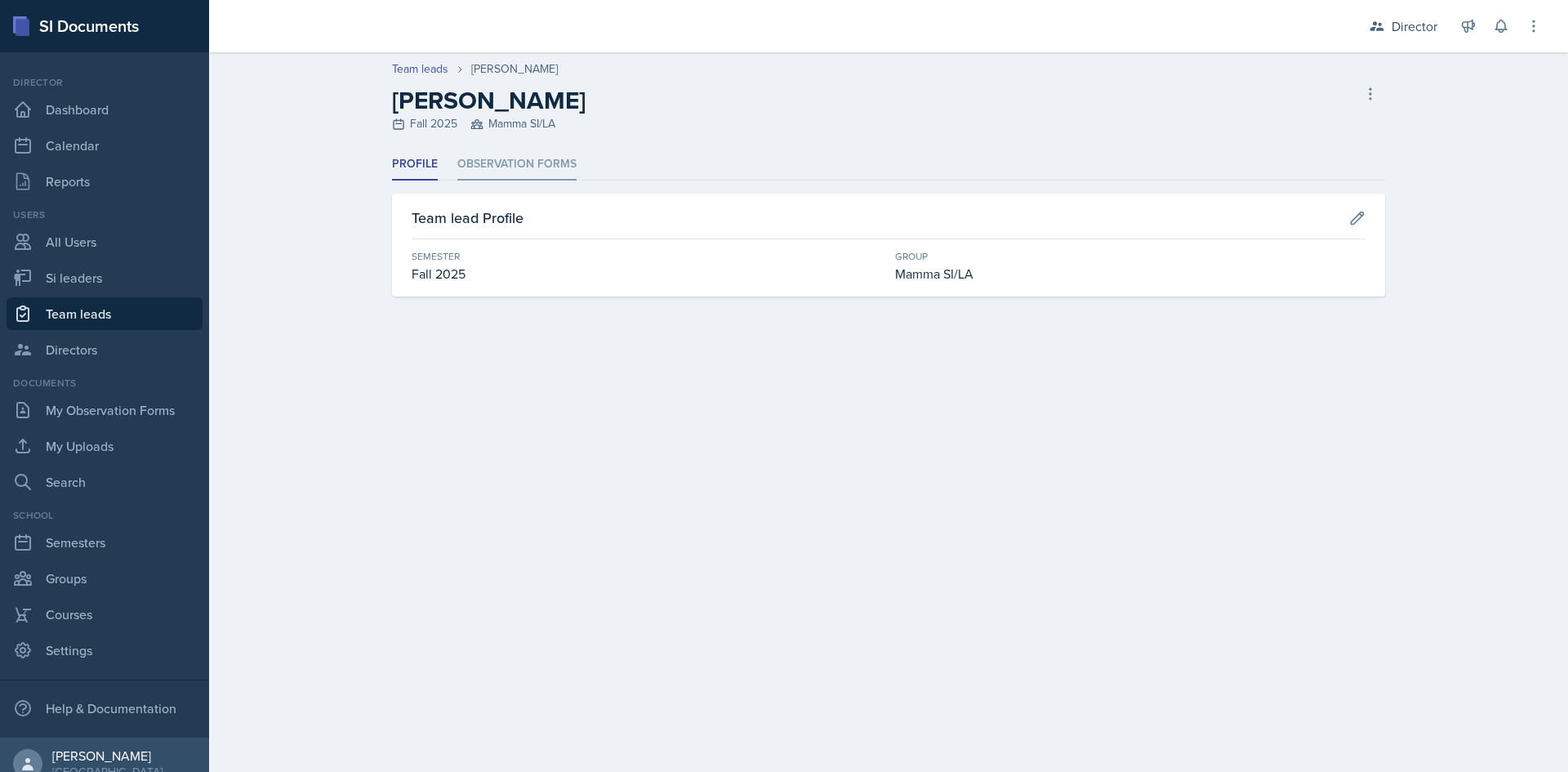
click at [537, 164] on li "Observation Forms" at bounding box center [516, 164] width 119 height 32
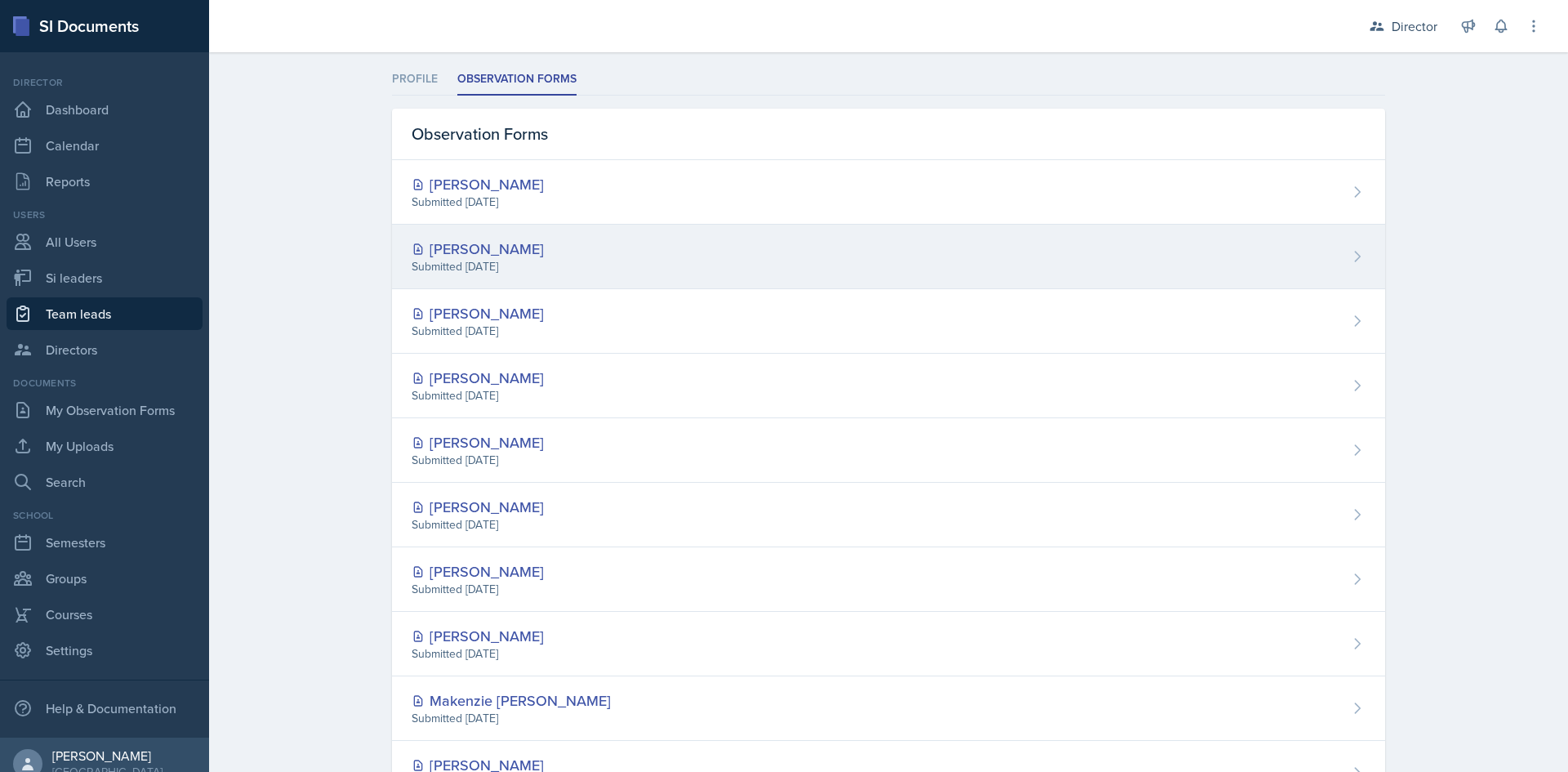
scroll to position [157, 0]
